Goal: Use online tool/utility: Utilize a website feature to perform a specific function

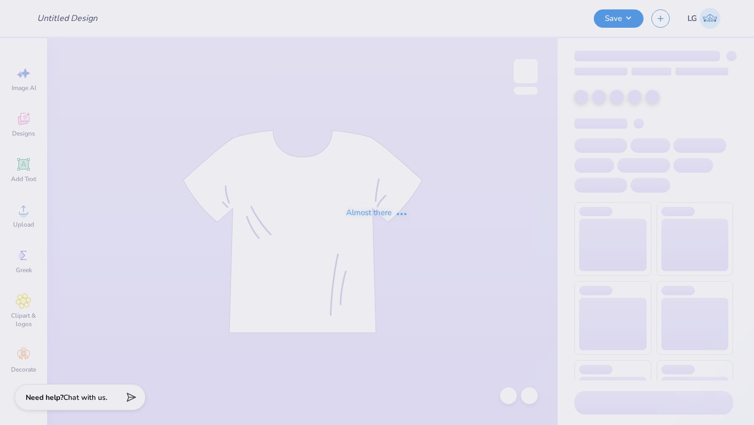
type input "Second Design"
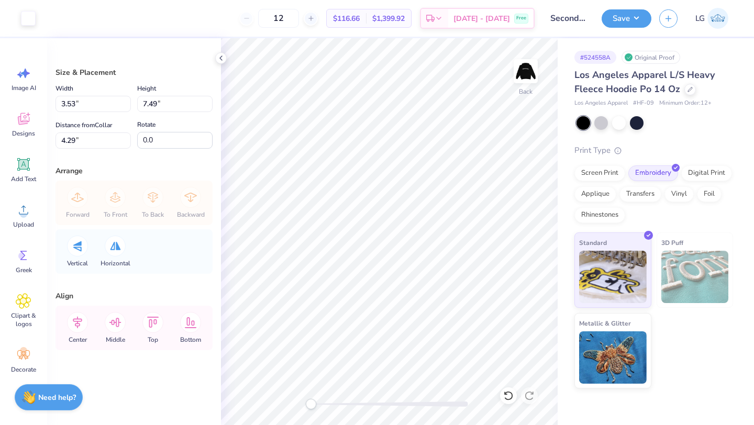
type input "2.99"
type input "6.35"
type input "4.83"
type input "2.61"
type input "5.55"
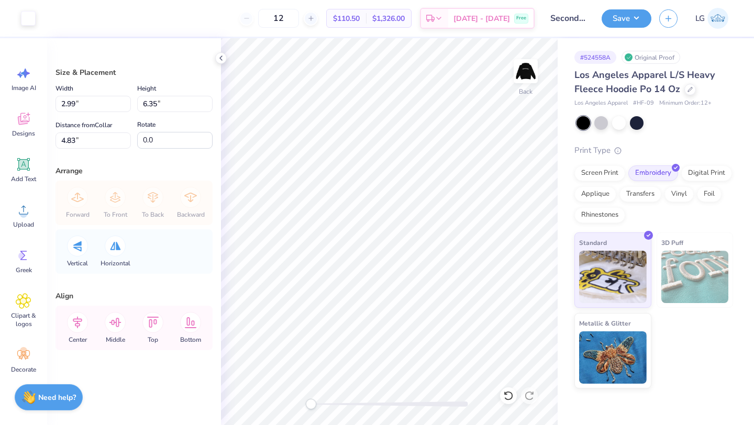
type input "5.63"
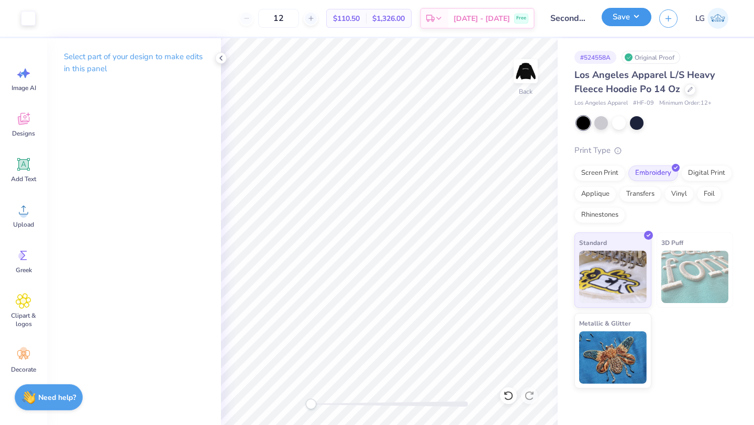
click at [615, 23] on button "Save" at bounding box center [627, 17] width 50 height 18
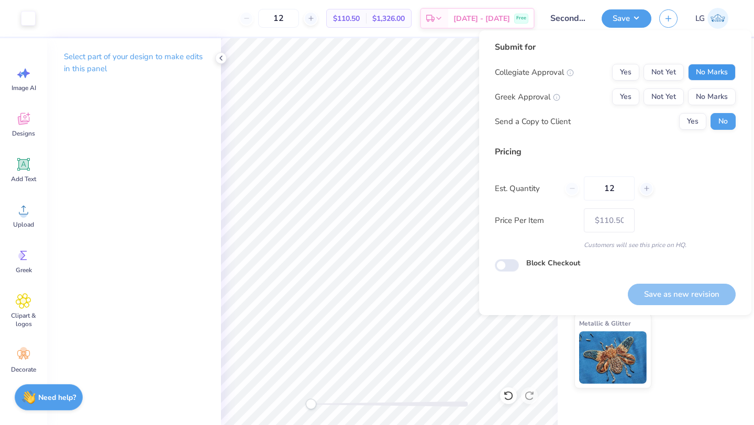
click at [693, 71] on button "No Marks" at bounding box center [712, 72] width 48 height 17
click at [705, 95] on button "No Marks" at bounding box center [712, 97] width 48 height 17
click at [691, 293] on button "Save as new revision" at bounding box center [682, 294] width 108 height 21
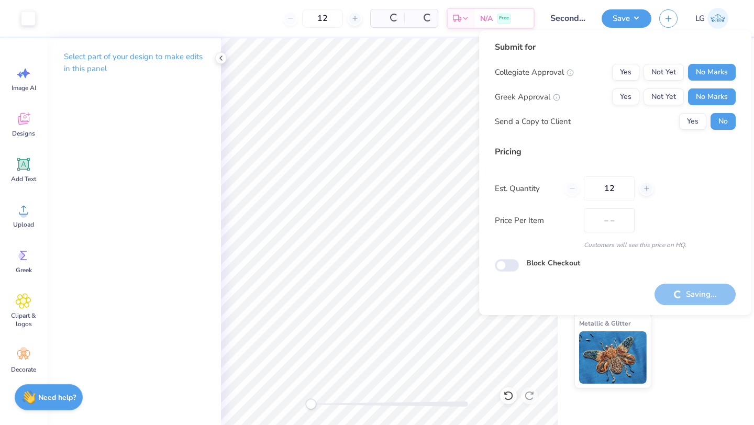
type input "$110.50"
